Goal: Information Seeking & Learning: Learn about a topic

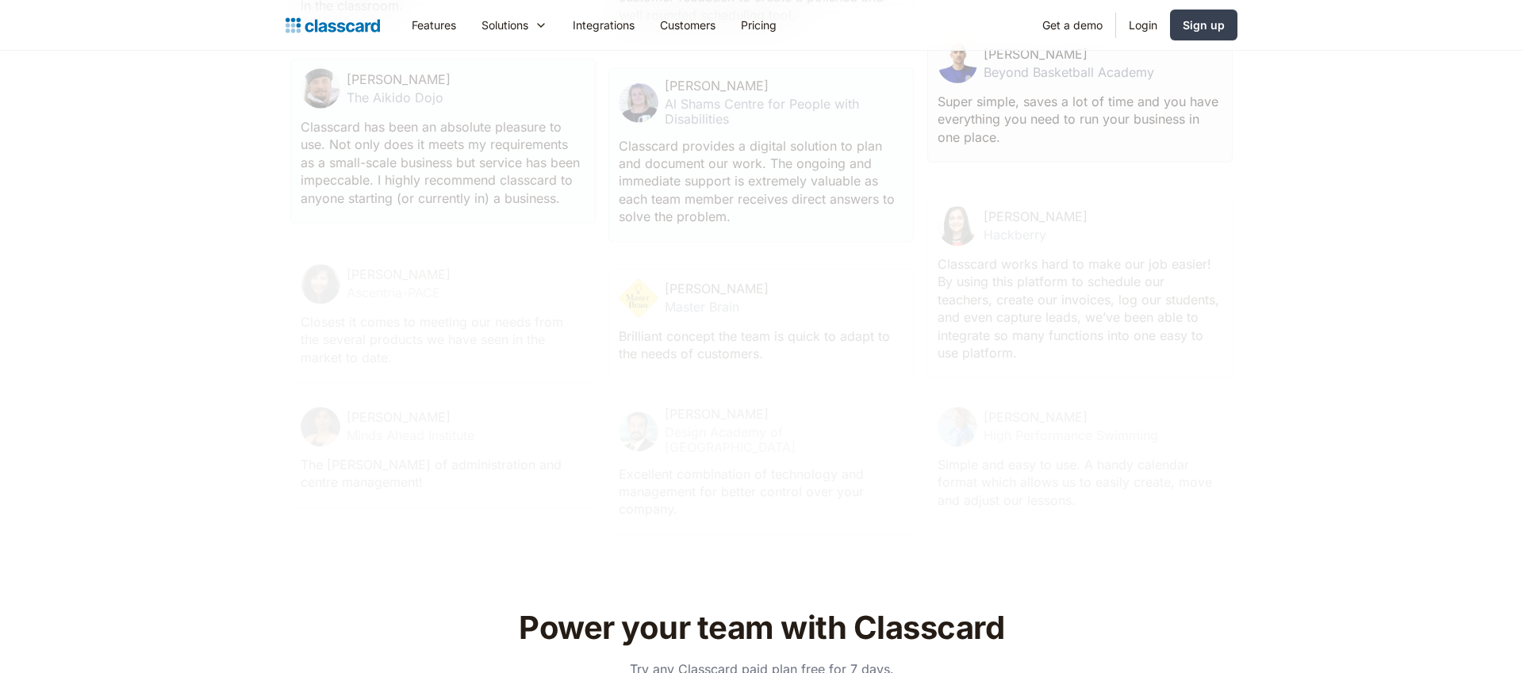
scroll to position [5269, 0]
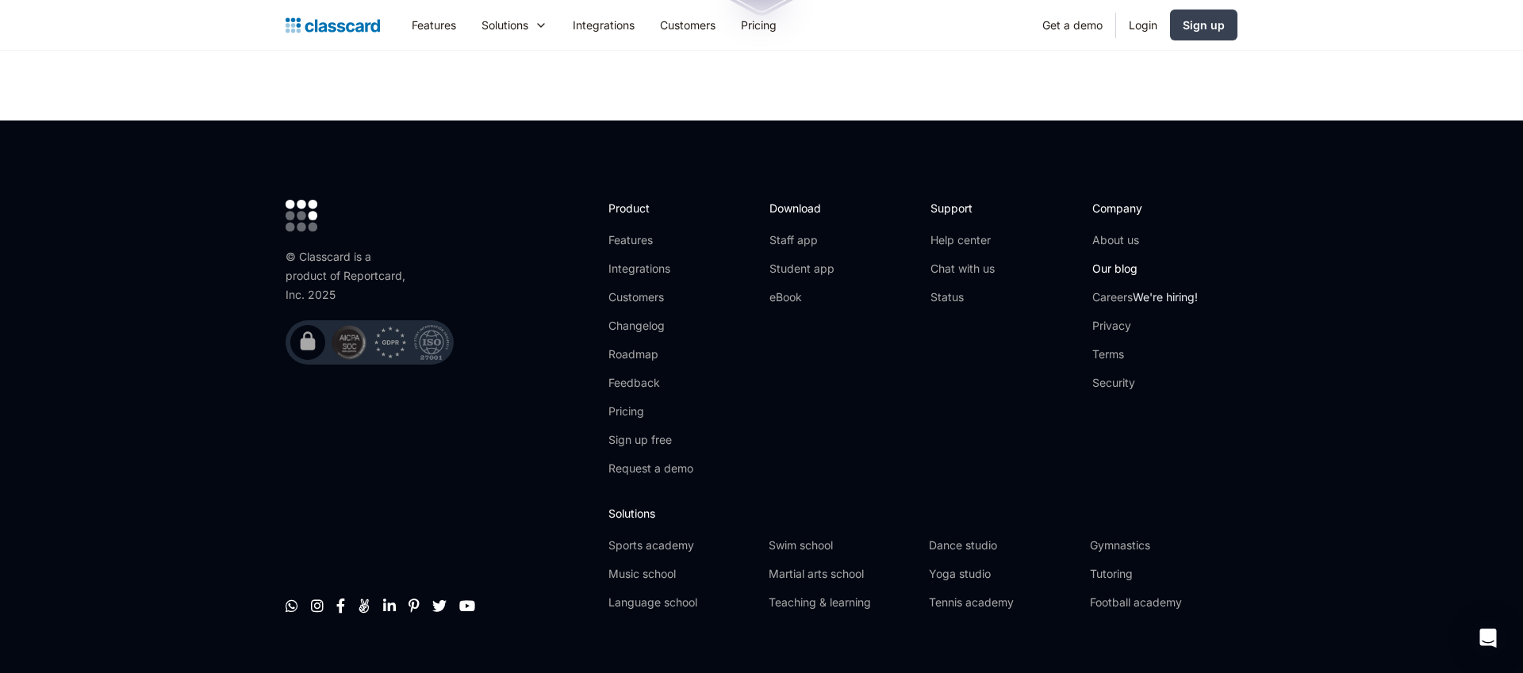
click at [1117, 261] on link "Our blog" at bounding box center [1144, 269] width 105 height 16
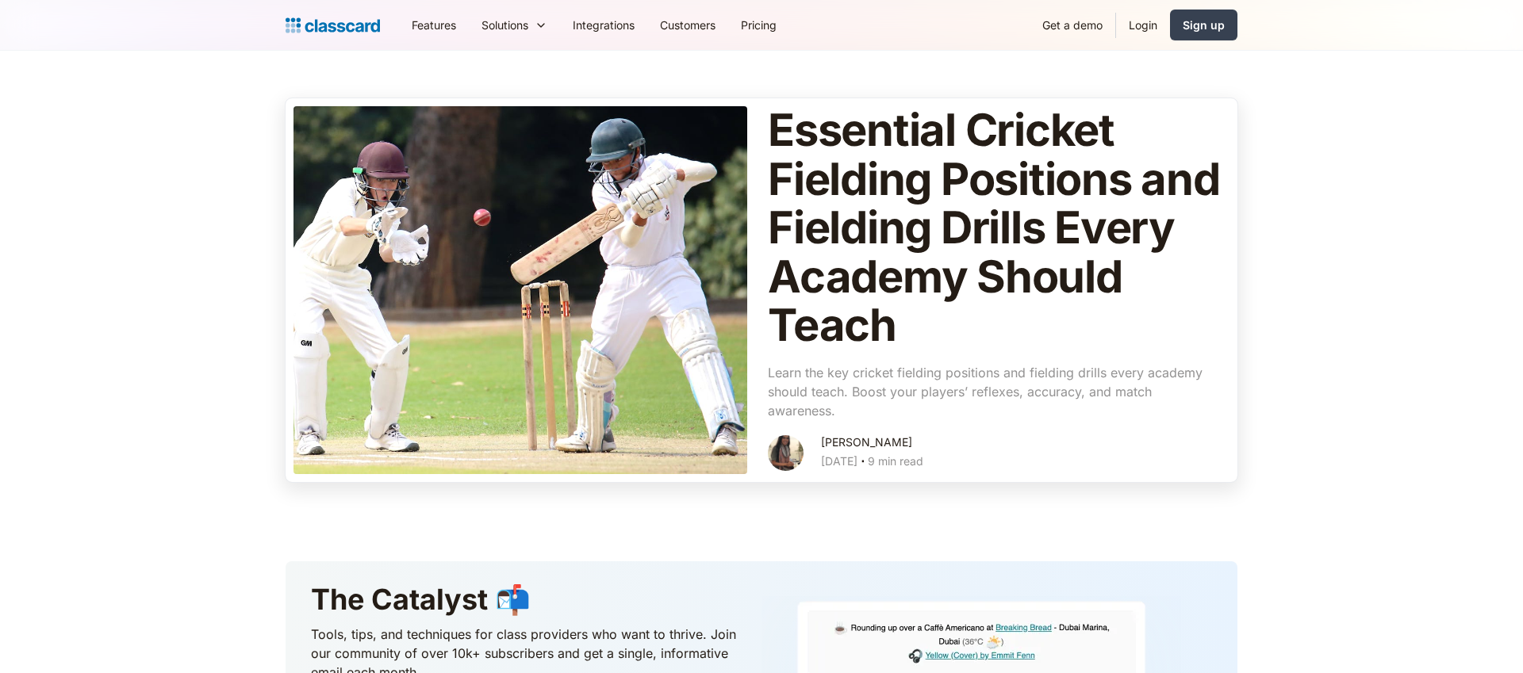
click at [957, 319] on h1 "Essential Cricket Fielding Positions and Fielding Drills Every Academy Should T…" at bounding box center [995, 228] width 454 height 244
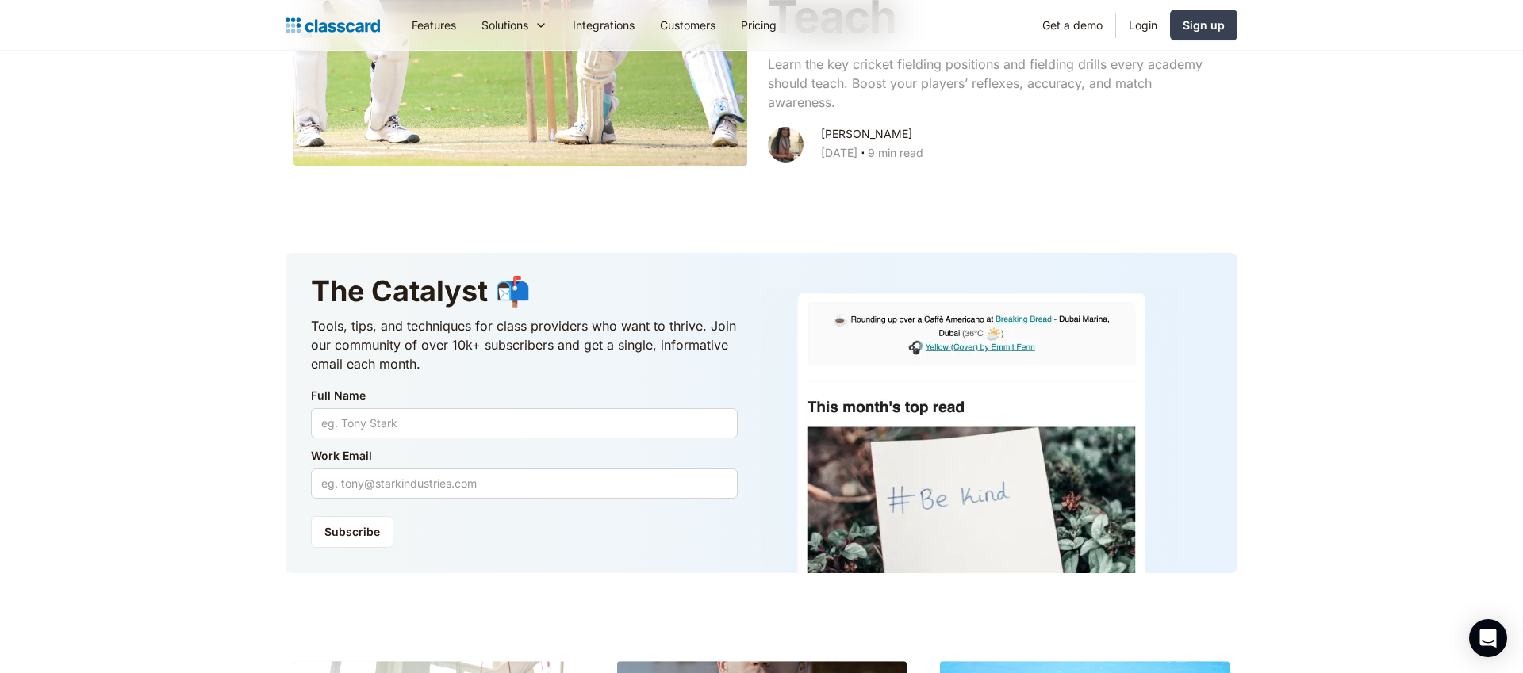
scroll to position [932, 0]
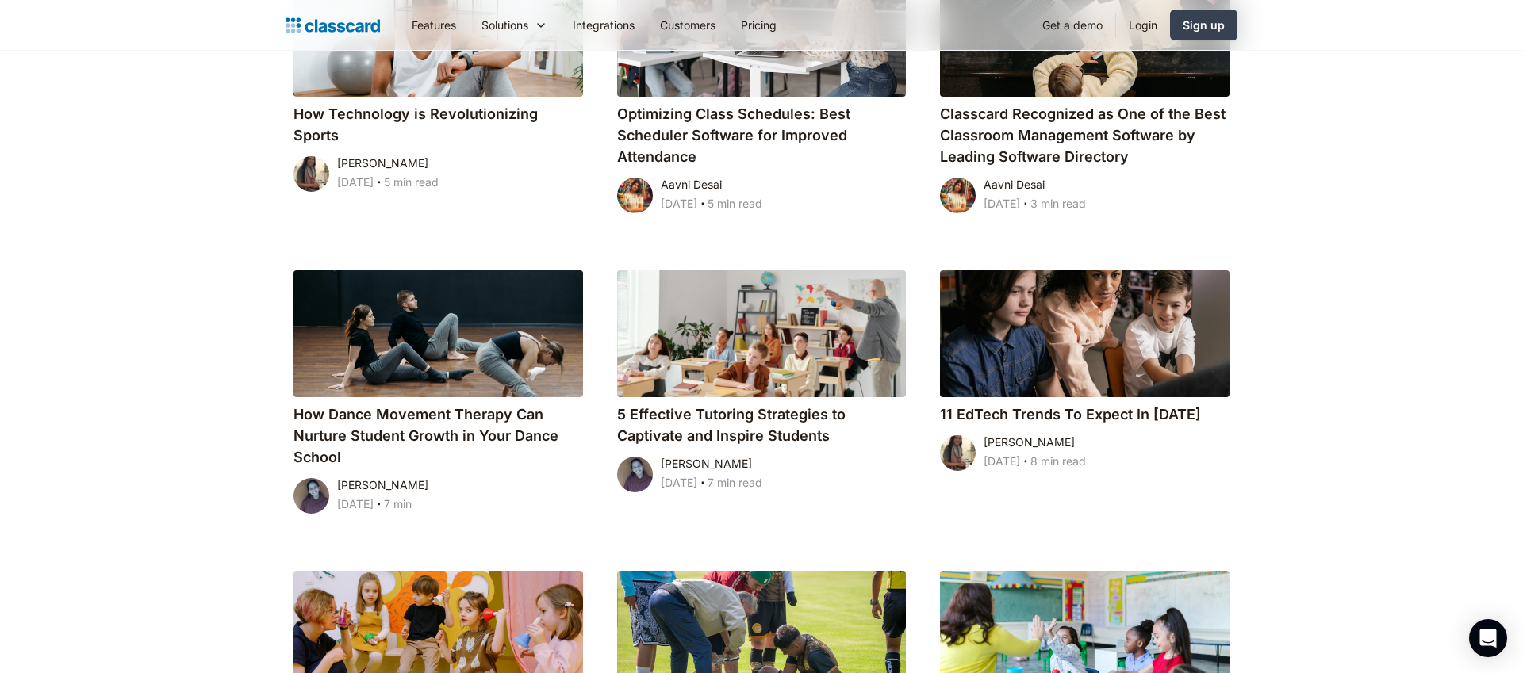
scroll to position [2209, 0]
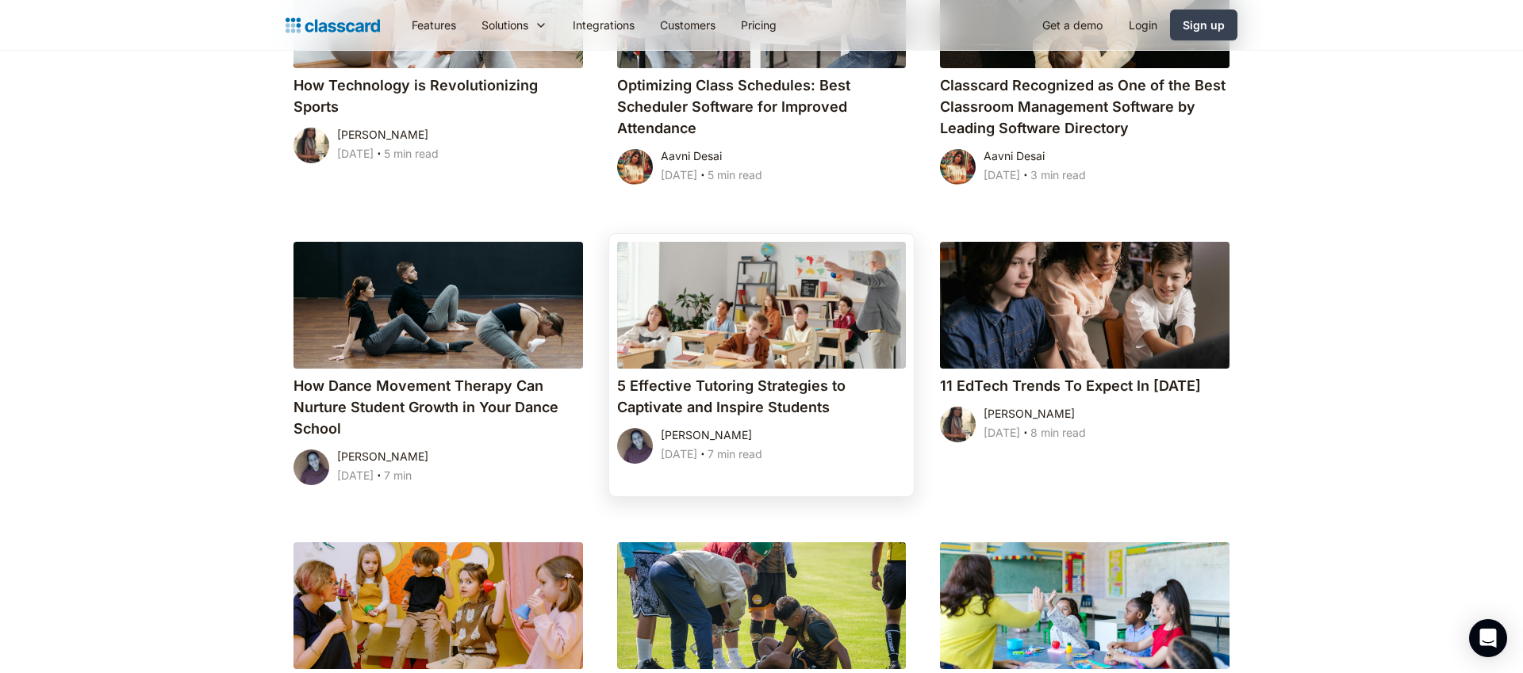
click at [731, 330] on div at bounding box center [762, 305] width 290 height 127
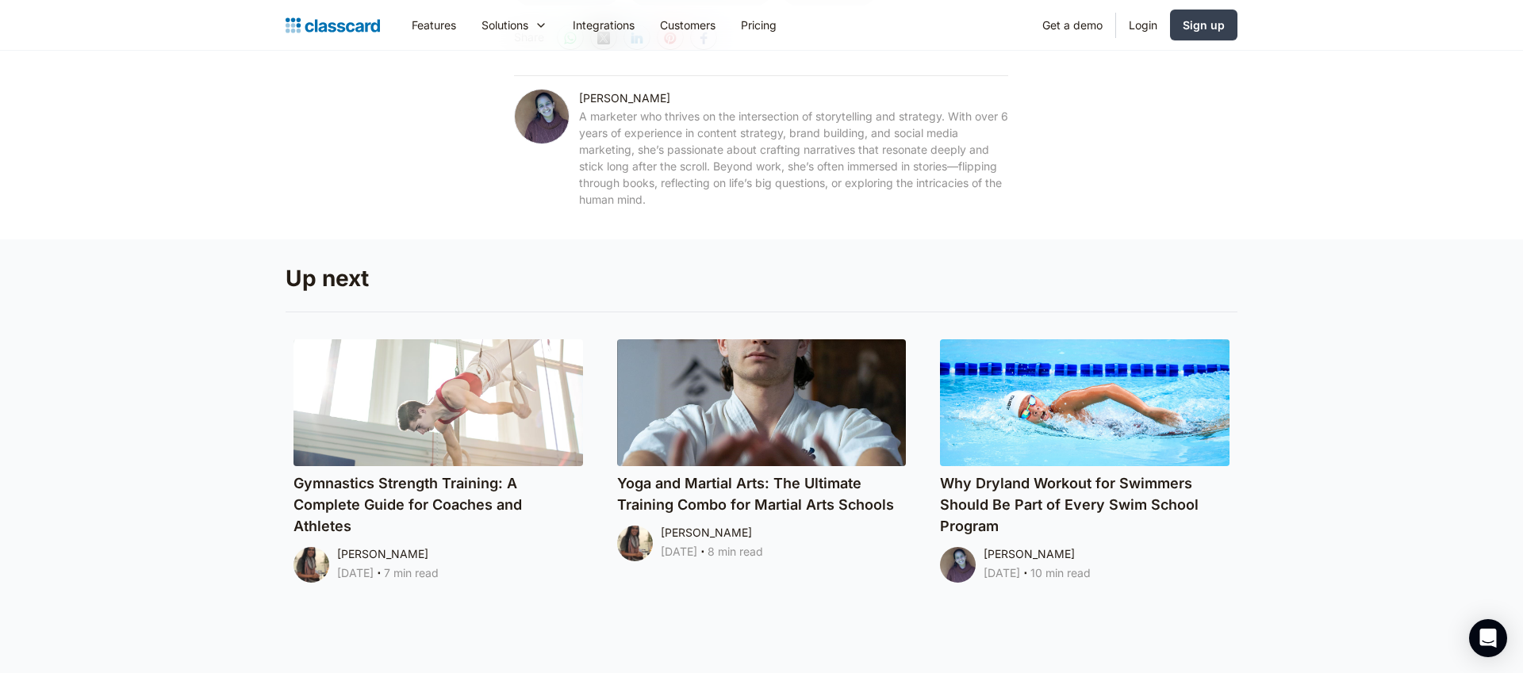
scroll to position [8530, 0]
